Goal: Task Accomplishment & Management: Manage account settings

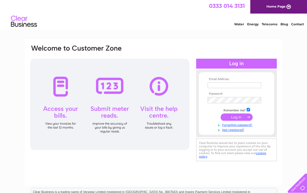
click at [225, 82] on input "text" at bounding box center [235, 85] width 54 height 6
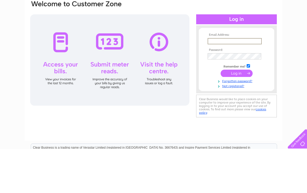
click at [294, 59] on div "Email Address: Password:" at bounding box center [153, 156] width 307 height 235
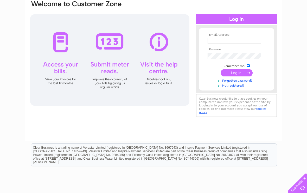
click at [245, 83] on link "Forgotten password?" at bounding box center [237, 80] width 59 height 5
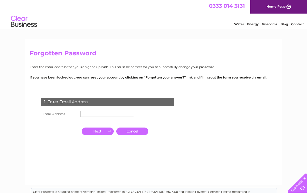
click at [116, 113] on input "text" at bounding box center [107, 114] width 54 height 6
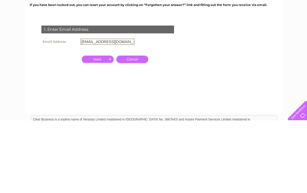
type input "sjamurray@aol.com"
click at [102, 128] on input "button" at bounding box center [98, 131] width 32 height 7
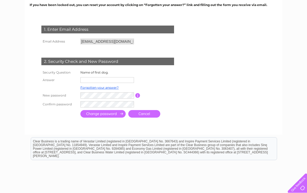
click at [109, 81] on input "text" at bounding box center [107, 80] width 54 height 6
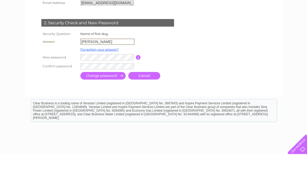
type input "Peter"
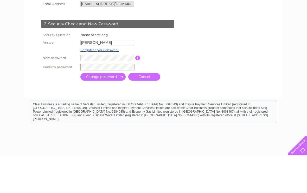
click at [114, 111] on input "submit" at bounding box center [102, 115] width 45 height 8
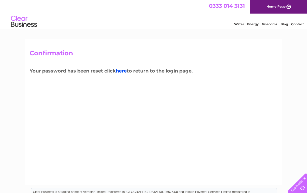
click at [125, 72] on link "here" at bounding box center [121, 71] width 11 height 6
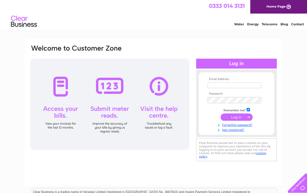
click at [226, 84] on input "text" at bounding box center [235, 85] width 54 height 6
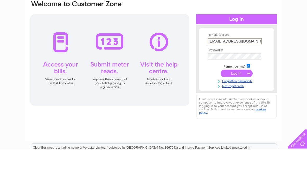
type input "sjamurray@aol.com"
click at [228, 92] on th "Password:" at bounding box center [236, 94] width 60 height 4
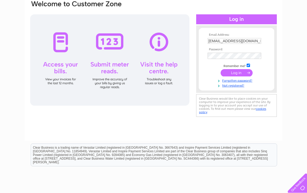
scroll to position [44, 0]
click at [242, 71] on input "submit" at bounding box center [237, 73] width 32 height 7
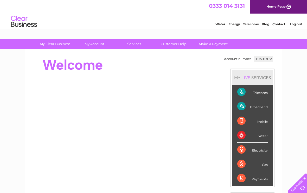
click at [270, 59] on select "196918" at bounding box center [264, 59] width 20 height 6
click at [263, 177] on div "Payments" at bounding box center [252, 178] width 30 height 14
click at [247, 174] on div "Payments" at bounding box center [252, 178] width 30 height 14
click at [264, 90] on div "Telecoms" at bounding box center [252, 92] width 30 height 14
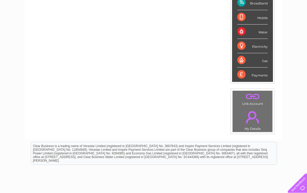
scroll to position [134, 0]
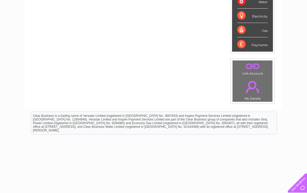
click at [251, 46] on div "Payments" at bounding box center [252, 44] width 30 height 14
click at [248, 46] on div "Payments" at bounding box center [252, 44] width 30 height 14
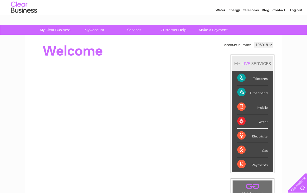
scroll to position [0, 0]
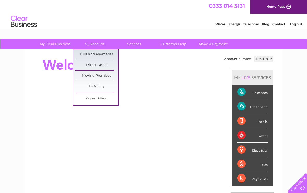
click at [108, 54] on link "Bills and Payments" at bounding box center [96, 54] width 43 height 10
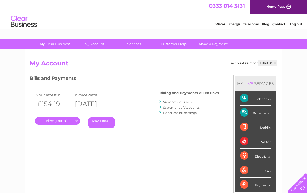
click at [66, 120] on link "." at bounding box center [57, 121] width 45 height 8
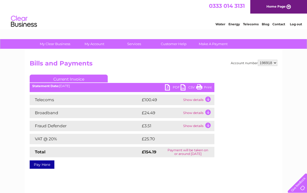
click at [206, 98] on td "Show details" at bounding box center [198, 99] width 33 height 10
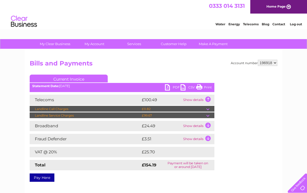
click at [209, 114] on td at bounding box center [210, 115] width 8 height 6
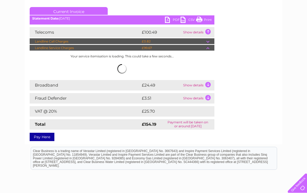
scroll to position [68, 0]
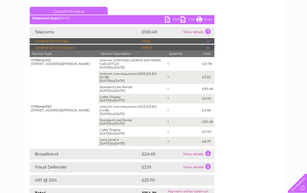
click at [209, 149] on td "Show details" at bounding box center [198, 154] width 33 height 10
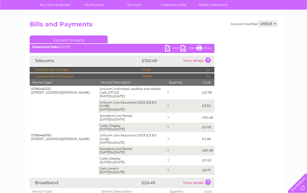
scroll to position [0, 0]
